Goal: Use online tool/utility: Utilize a website feature to perform a specific function

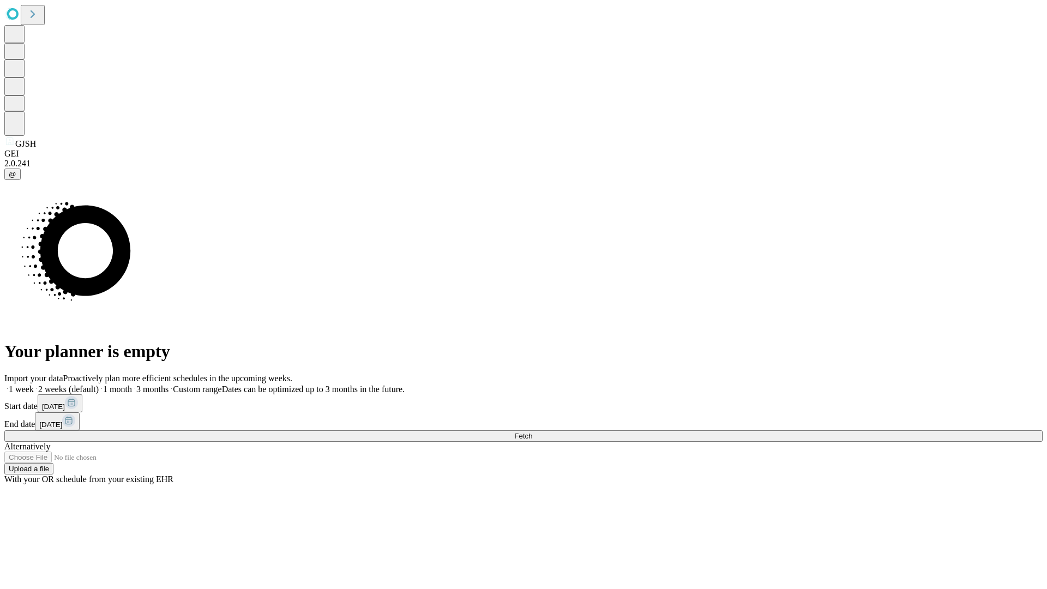
click at [532, 432] on span "Fetch" at bounding box center [523, 436] width 18 height 8
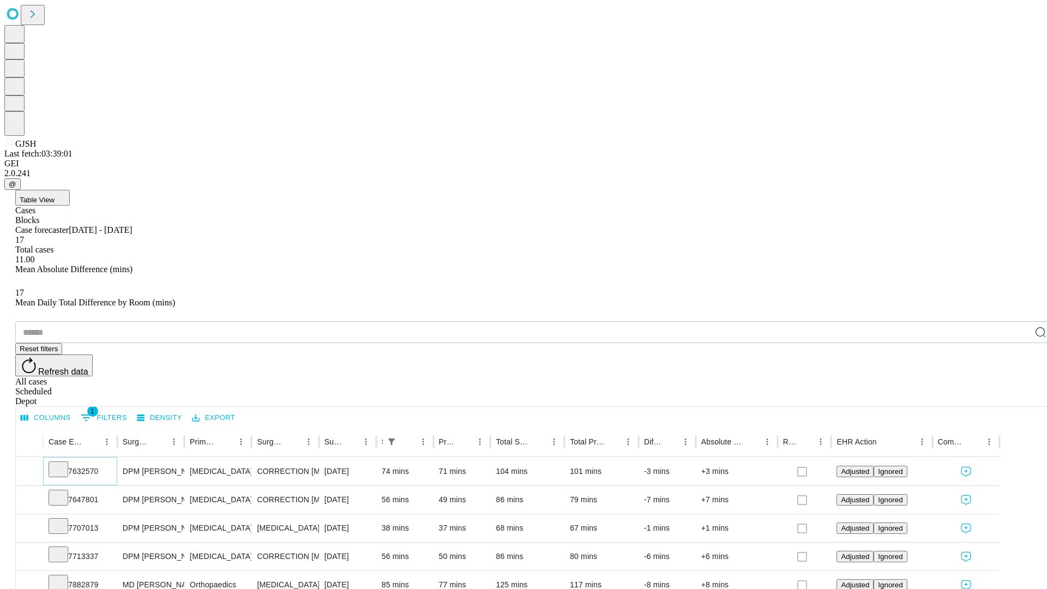
click at [64, 463] on icon at bounding box center [58, 468] width 11 height 11
